Goal: Information Seeking & Learning: Check status

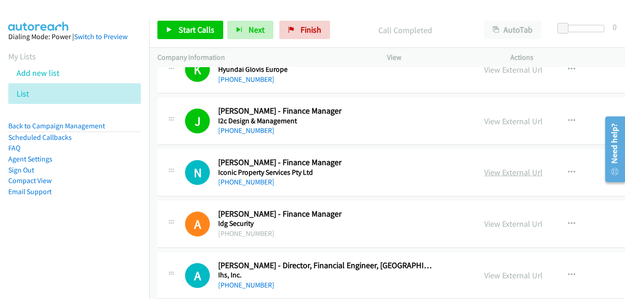
click at [484, 175] on link "View External Url" at bounding box center [513, 172] width 58 height 11
click at [484, 223] on link "View External Url" at bounding box center [513, 224] width 58 height 11
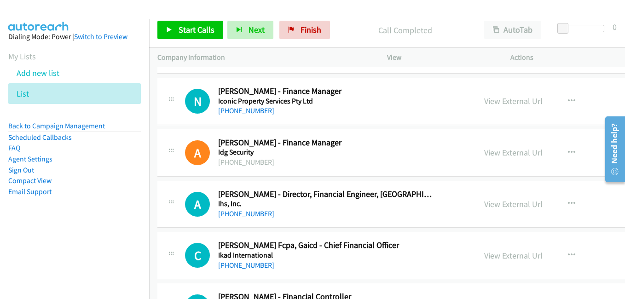
scroll to position [9577, 0]
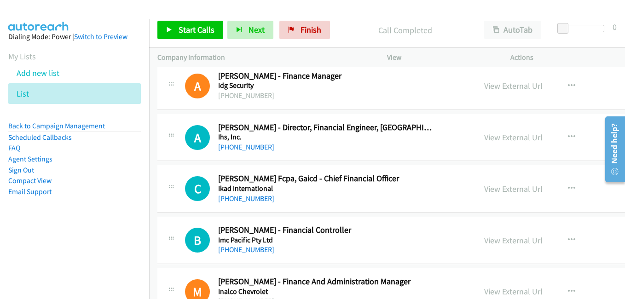
click at [484, 139] on link "View External Url" at bounding box center [513, 137] width 58 height 11
click at [498, 190] on link "View External Url" at bounding box center [513, 189] width 58 height 11
drag, startPoint x: 477, startPoint y: 237, endPoint x: 434, endPoint y: 228, distance: 43.3
click at [484, 237] on link "View External Url" at bounding box center [513, 240] width 58 height 11
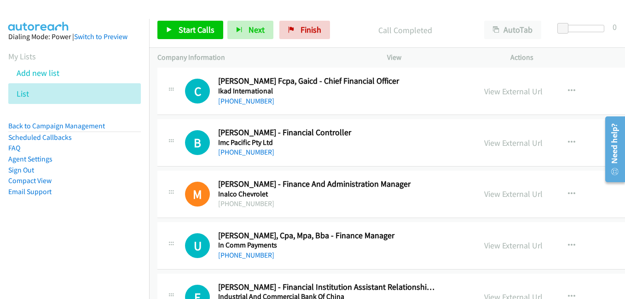
scroll to position [9715, 0]
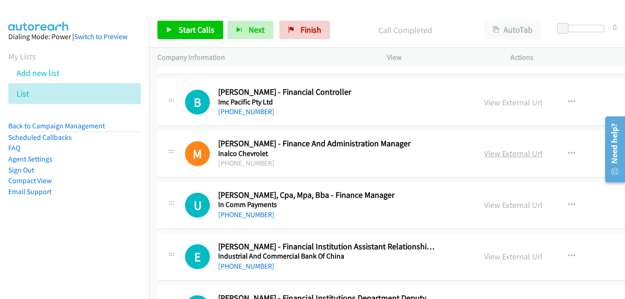
click at [484, 150] on link "View External Url" at bounding box center [513, 153] width 58 height 11
click at [486, 204] on link "View External Url" at bounding box center [513, 205] width 58 height 11
click at [484, 258] on link "View External Url" at bounding box center [513, 256] width 58 height 11
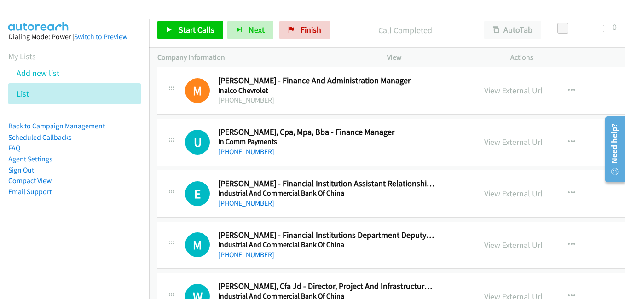
scroll to position [9807, 0]
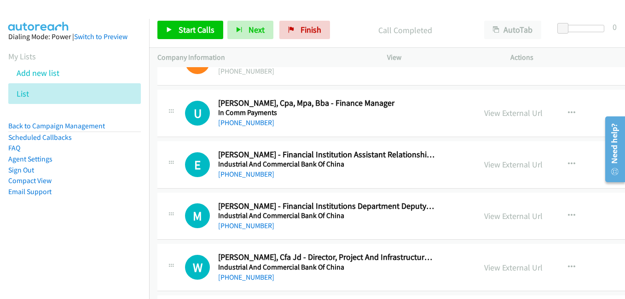
drag, startPoint x: 479, startPoint y: 216, endPoint x: 444, endPoint y: 210, distance: 36.0
click at [484, 216] on link "View External Url" at bounding box center [513, 216] width 58 height 11
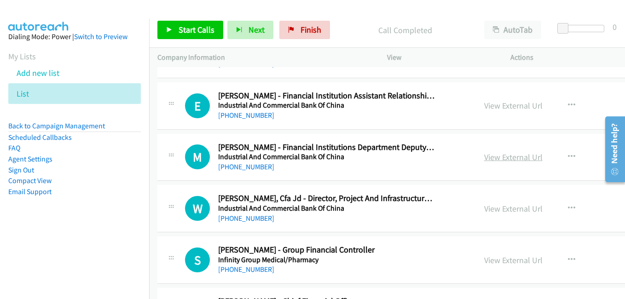
scroll to position [9899, 0]
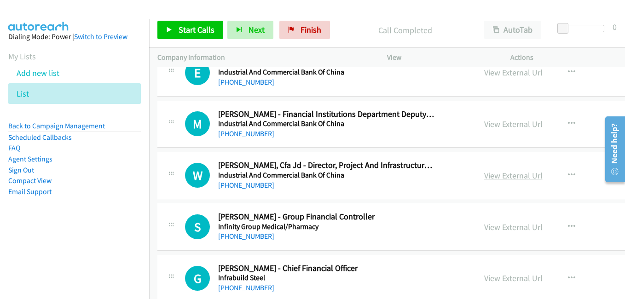
click at [496, 180] on link "View External Url" at bounding box center [513, 175] width 58 height 11
click at [484, 228] on link "View External Url" at bounding box center [513, 227] width 58 height 11
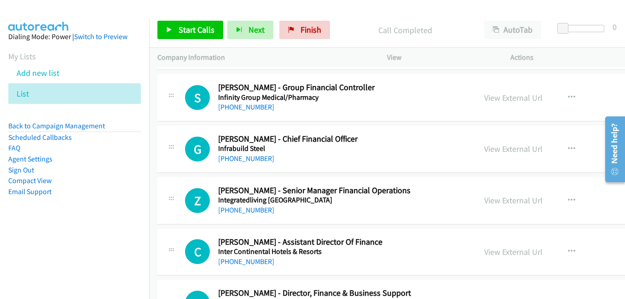
scroll to position [10037, 0]
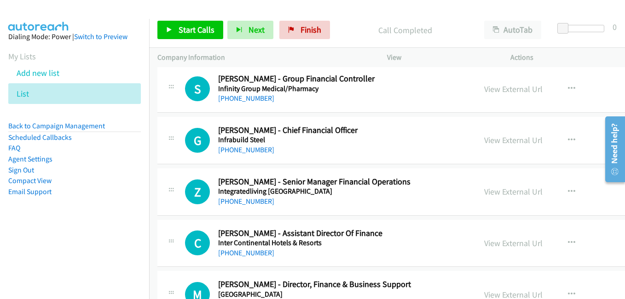
drag, startPoint x: 499, startPoint y: 143, endPoint x: 443, endPoint y: 129, distance: 57.4
click at [499, 143] on link "View External Url" at bounding box center [513, 140] width 58 height 11
click at [487, 191] on link "View External Url" at bounding box center [513, 191] width 58 height 11
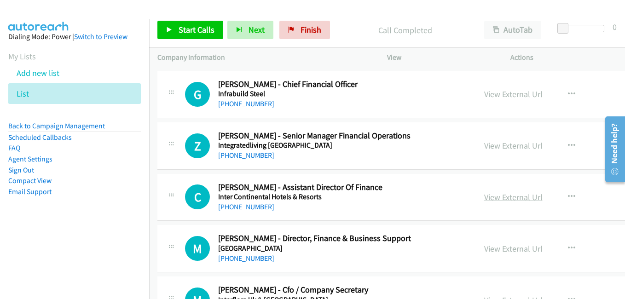
click at [484, 198] on link "View External Url" at bounding box center [513, 197] width 58 height 11
drag, startPoint x: 476, startPoint y: 248, endPoint x: 471, endPoint y: 238, distance: 10.3
click at [484, 248] on link "View External Url" at bounding box center [513, 249] width 58 height 11
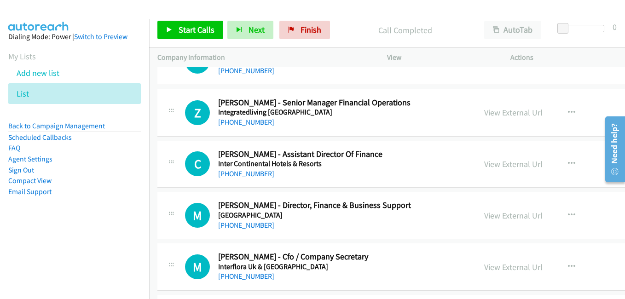
scroll to position [10175, 0]
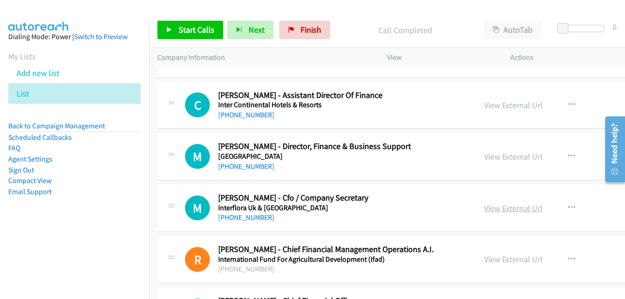
click at [494, 208] on link "View External Url" at bounding box center [513, 208] width 58 height 11
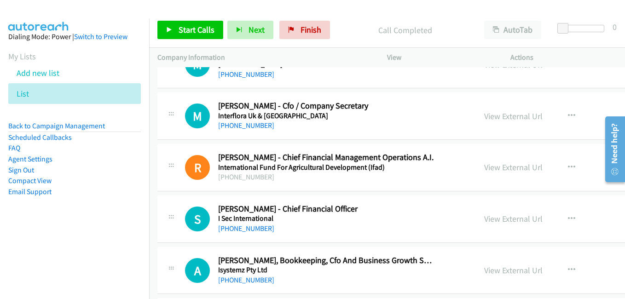
drag, startPoint x: 481, startPoint y: 168, endPoint x: 164, endPoint y: 35, distance: 343.8
click at [484, 168] on link "View External Url" at bounding box center [513, 167] width 58 height 11
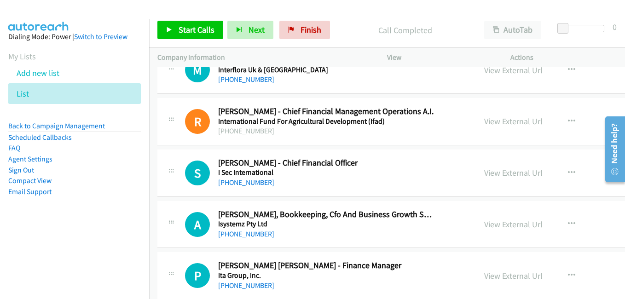
drag, startPoint x: 483, startPoint y: 175, endPoint x: 505, endPoint y: 284, distance: 110.5
click at [484, 175] on link "View External Url" at bounding box center [513, 173] width 58 height 11
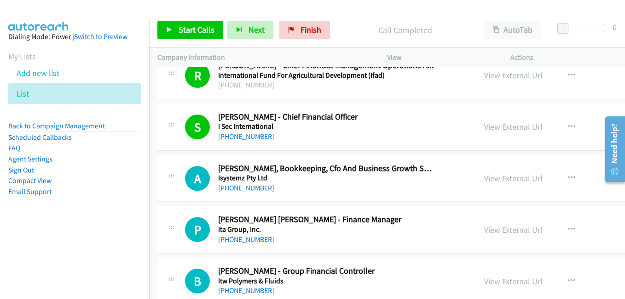
click at [503, 180] on link "View External Url" at bounding box center [513, 178] width 58 height 11
click at [484, 233] on link "View External Url" at bounding box center [513, 230] width 58 height 11
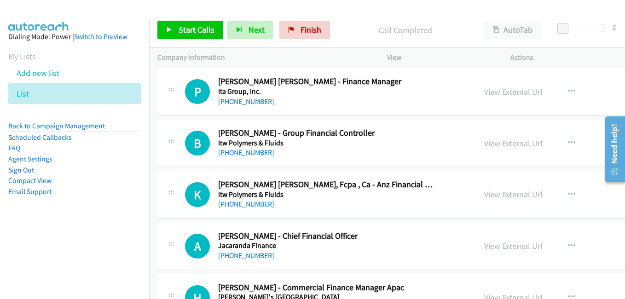
click at [484, 142] on link "View External Url" at bounding box center [513, 143] width 58 height 11
click at [499, 197] on link "View External Url" at bounding box center [513, 194] width 58 height 11
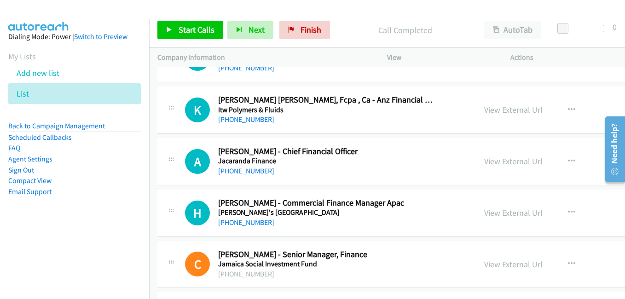
scroll to position [10589, 0]
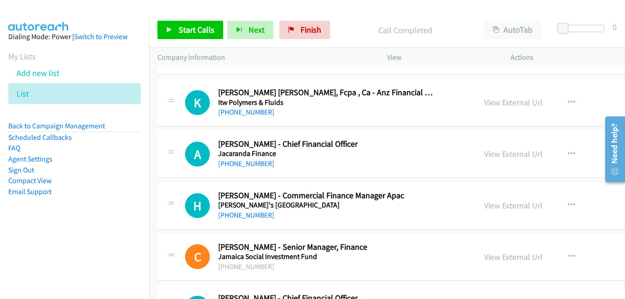
drag, startPoint x: 490, startPoint y: 155, endPoint x: 565, endPoint y: 225, distance: 102.3
click at [490, 155] on link "View External Url" at bounding box center [513, 154] width 58 height 11
click at [491, 208] on link "View External Url" at bounding box center [513, 205] width 58 height 11
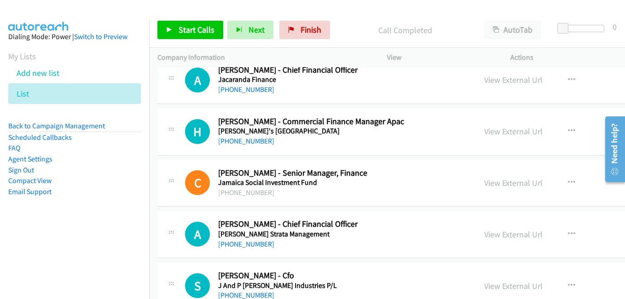
scroll to position [10681, 0]
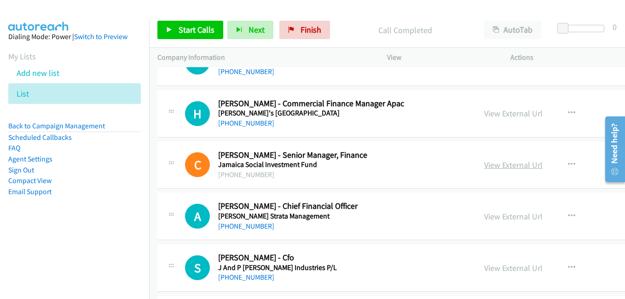
click at [491, 166] on link "View External Url" at bounding box center [513, 165] width 58 height 11
drag, startPoint x: 487, startPoint y: 220, endPoint x: 353, endPoint y: 178, distance: 140.8
click at [487, 220] on link "View External Url" at bounding box center [513, 216] width 58 height 11
drag, startPoint x: 475, startPoint y: 269, endPoint x: 174, endPoint y: 92, distance: 349.0
click at [484, 269] on link "View External Url" at bounding box center [513, 268] width 58 height 11
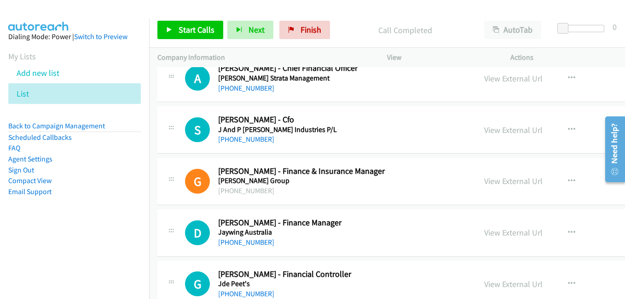
scroll to position [10866, 0]
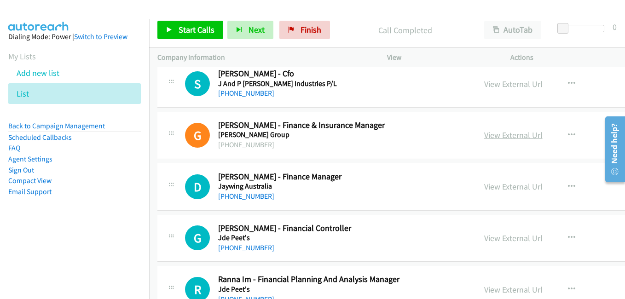
click at [496, 138] on link "View External Url" at bounding box center [513, 135] width 58 height 11
drag, startPoint x: 493, startPoint y: 190, endPoint x: 337, endPoint y: 110, distance: 175.6
click at [493, 190] on link "View External Url" at bounding box center [513, 186] width 58 height 11
drag, startPoint x: 500, startPoint y: 235, endPoint x: 319, endPoint y: 157, distance: 196.5
click at [500, 235] on link "View External Url" at bounding box center [513, 238] width 58 height 11
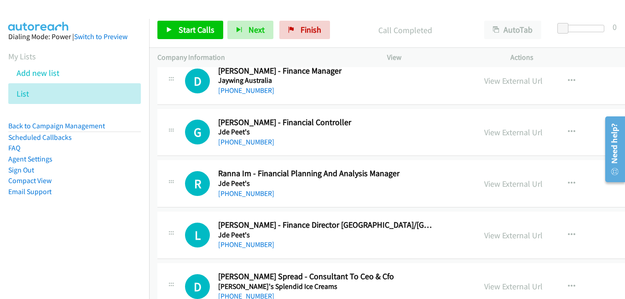
scroll to position [11004, 0]
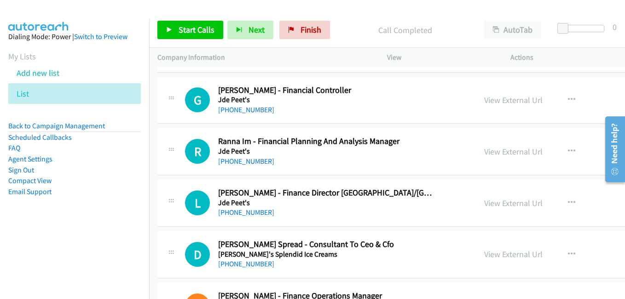
click at [484, 153] on link "View External Url" at bounding box center [513, 151] width 58 height 11
drag, startPoint x: 500, startPoint y: 206, endPoint x: 470, endPoint y: 207, distance: 29.9
click at [484, 206] on link "View External Url" at bounding box center [513, 203] width 58 height 11
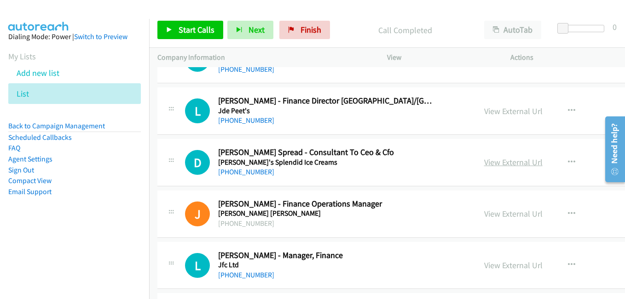
click at [484, 166] on link "View External Url" at bounding box center [513, 162] width 58 height 11
click at [495, 215] on link "View External Url" at bounding box center [513, 214] width 58 height 11
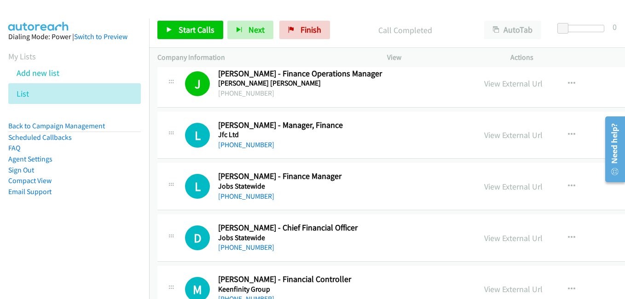
scroll to position [11234, 0]
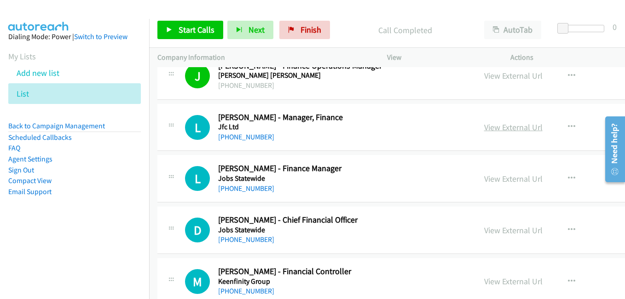
click at [484, 127] on link "View External Url" at bounding box center [513, 127] width 58 height 11
click at [506, 179] on link "View External Url" at bounding box center [513, 179] width 58 height 11
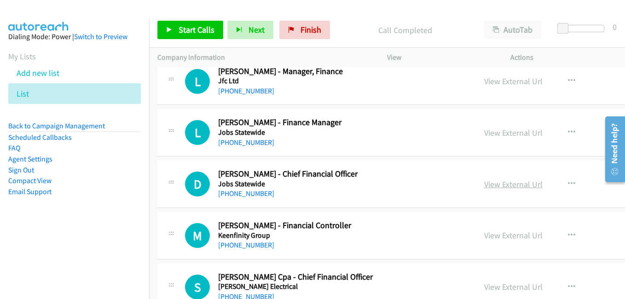
click at [484, 184] on link "View External Url" at bounding box center [513, 184] width 58 height 11
click at [495, 234] on link "View External Url" at bounding box center [513, 235] width 58 height 11
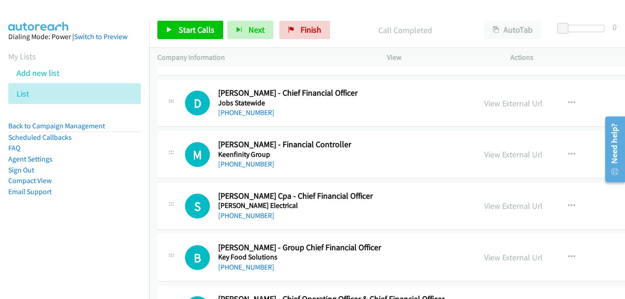
scroll to position [11418, 0]
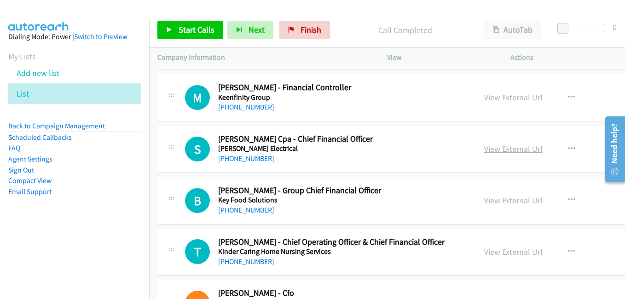
click at [484, 147] on link "View External Url" at bounding box center [513, 149] width 58 height 11
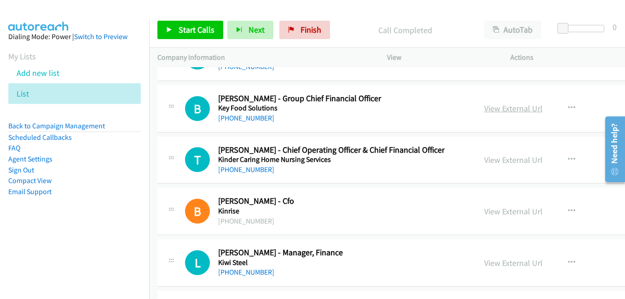
click at [488, 109] on link "View External Url" at bounding box center [513, 108] width 58 height 11
click at [484, 157] on link "View External Url" at bounding box center [513, 160] width 58 height 11
click at [497, 213] on link "View External Url" at bounding box center [513, 211] width 58 height 11
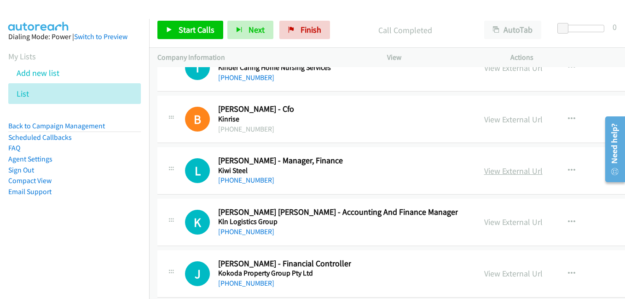
click at [484, 169] on link "View External Url" at bounding box center [513, 171] width 58 height 11
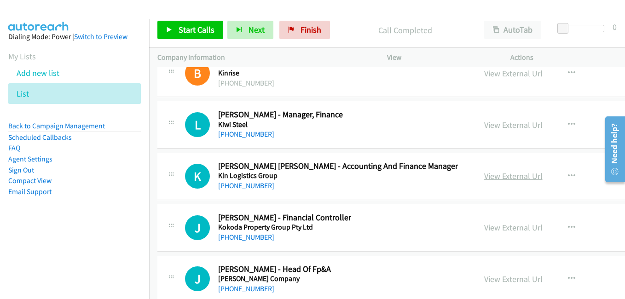
click at [484, 176] on link "View External Url" at bounding box center [513, 176] width 58 height 11
click at [487, 227] on link "View External Url" at bounding box center [513, 227] width 58 height 11
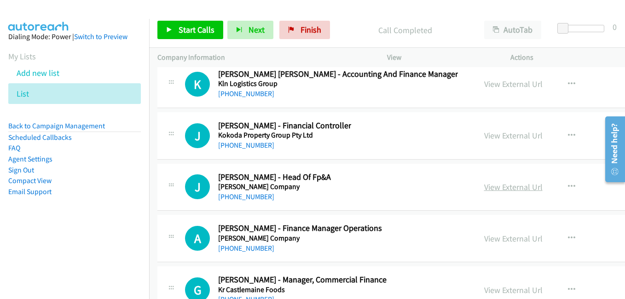
click at [490, 191] on link "View External Url" at bounding box center [513, 187] width 58 height 11
